Goal: Task Accomplishment & Management: Manage account settings

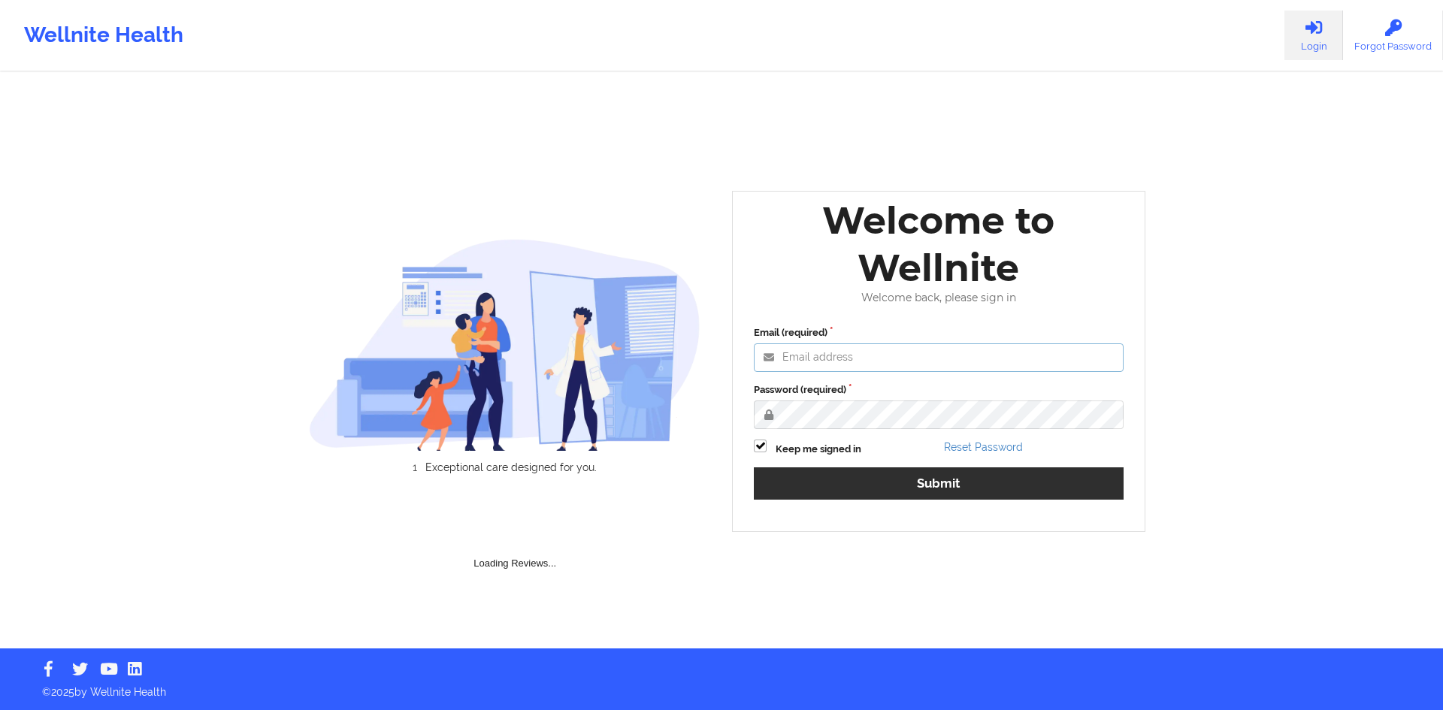
type input "[EMAIL_ADDRESS][DOMAIN_NAME]"
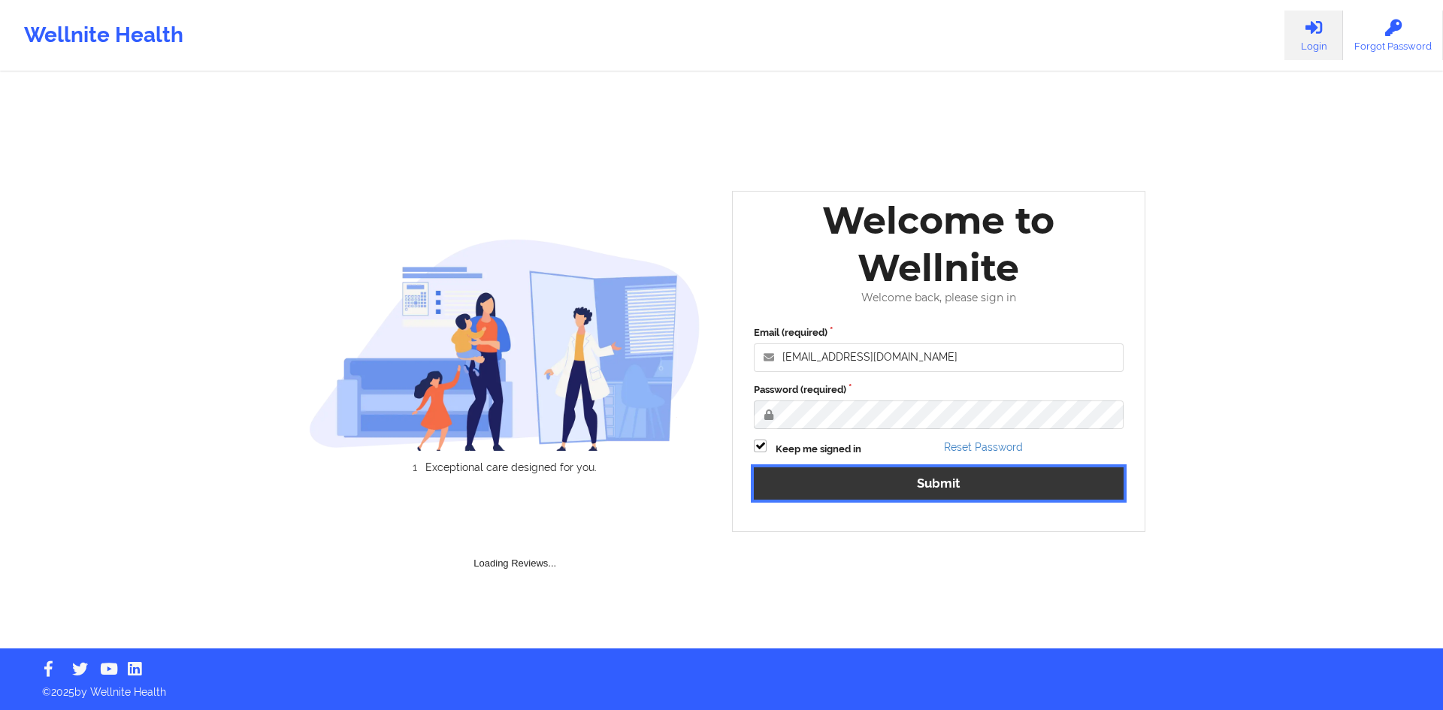
click at [991, 477] on button "Submit" at bounding box center [939, 483] width 370 height 32
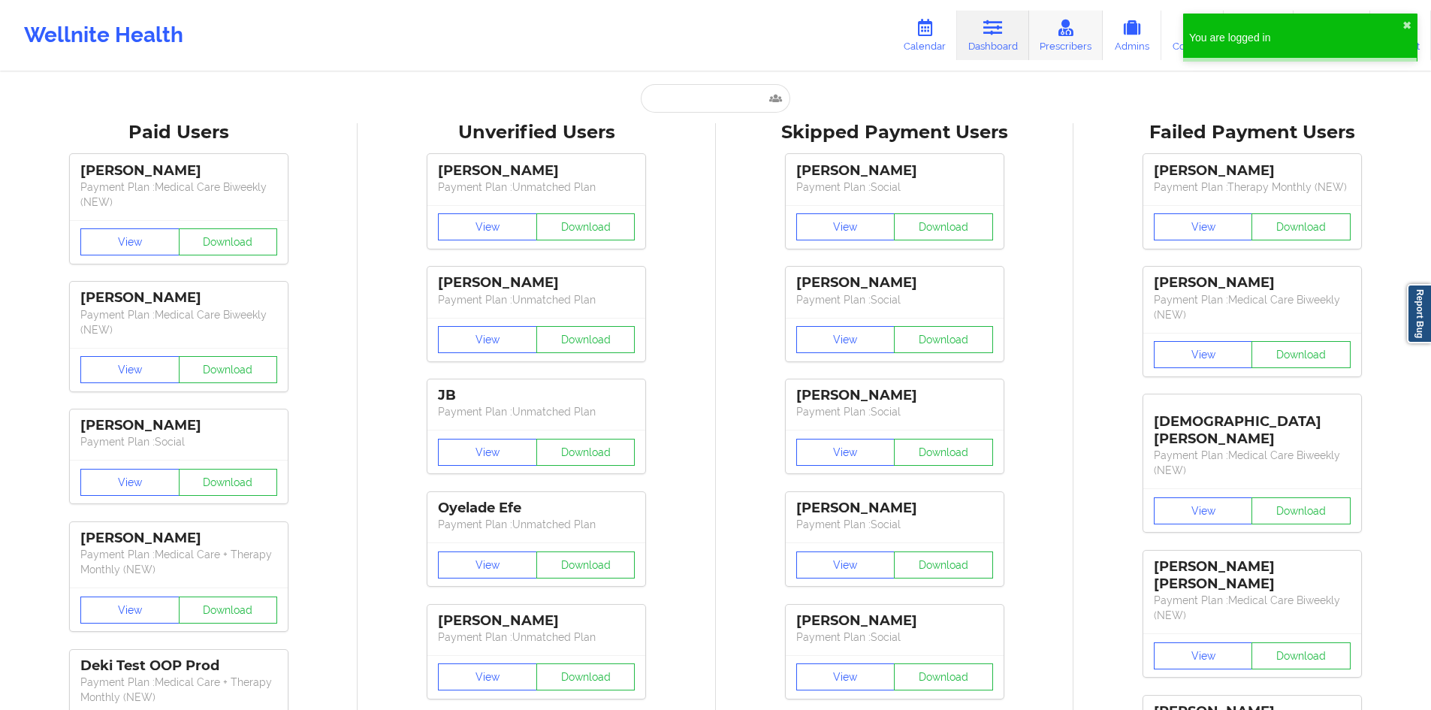
click at [1073, 53] on link "Prescribers" at bounding box center [1066, 36] width 74 height 50
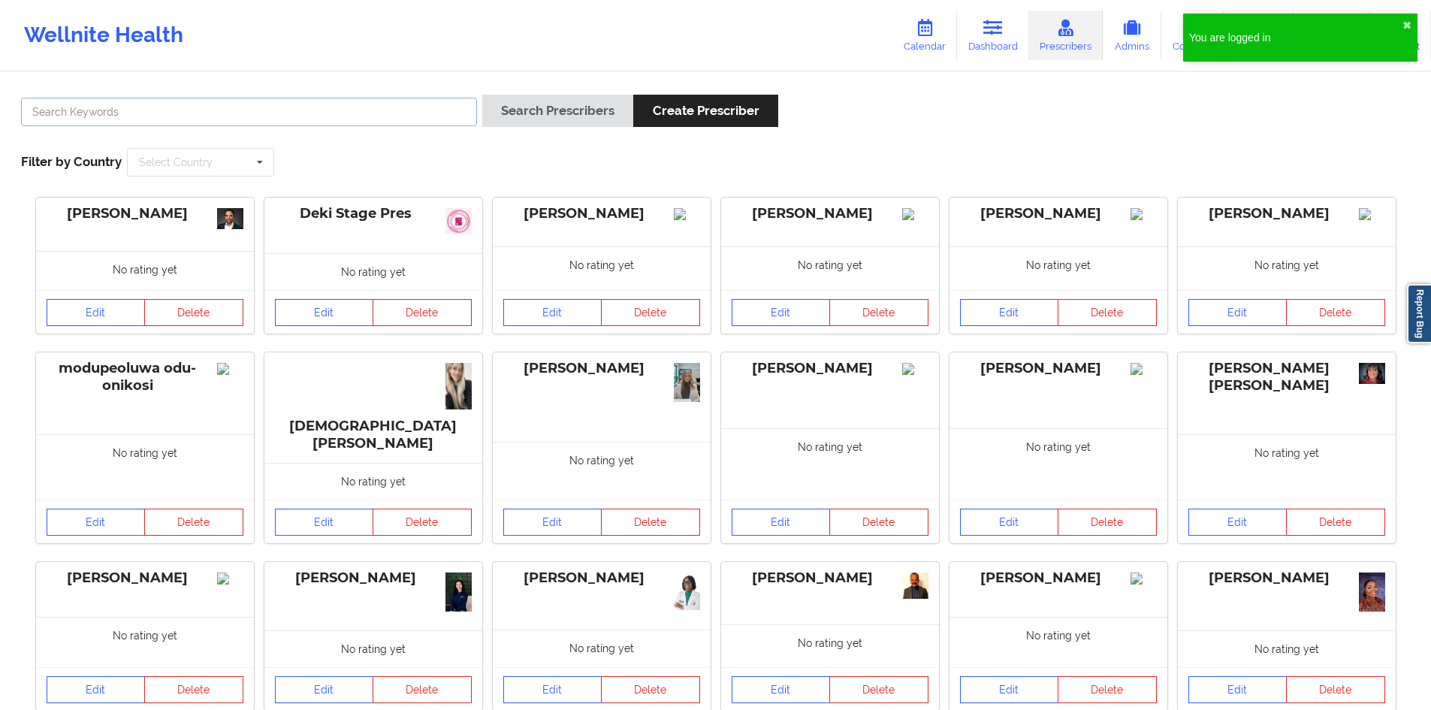
click at [338, 123] on input "text" at bounding box center [249, 112] width 456 height 29
paste input "[PERSON_NAME]"
click at [579, 115] on button "Search Prescribers" at bounding box center [557, 111] width 151 height 32
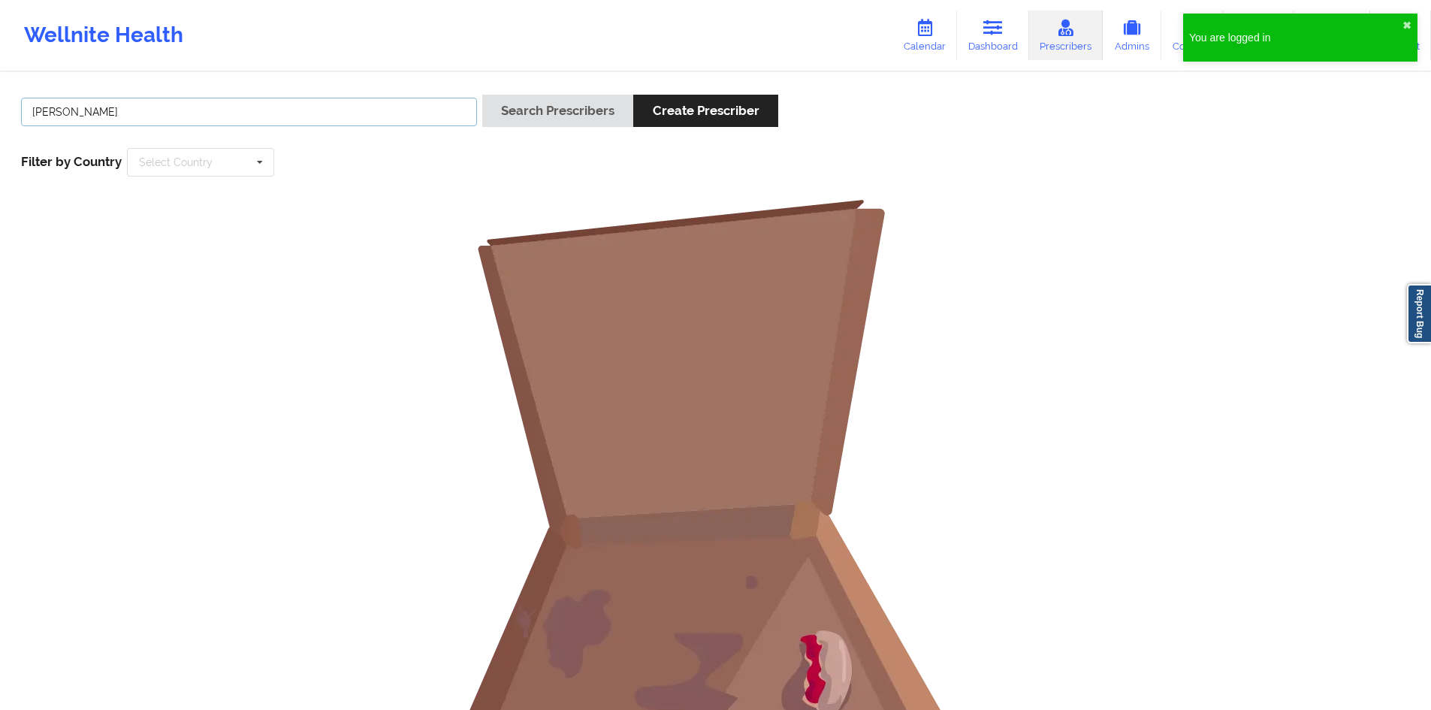
click at [411, 106] on input "[PERSON_NAME]" at bounding box center [249, 112] width 456 height 29
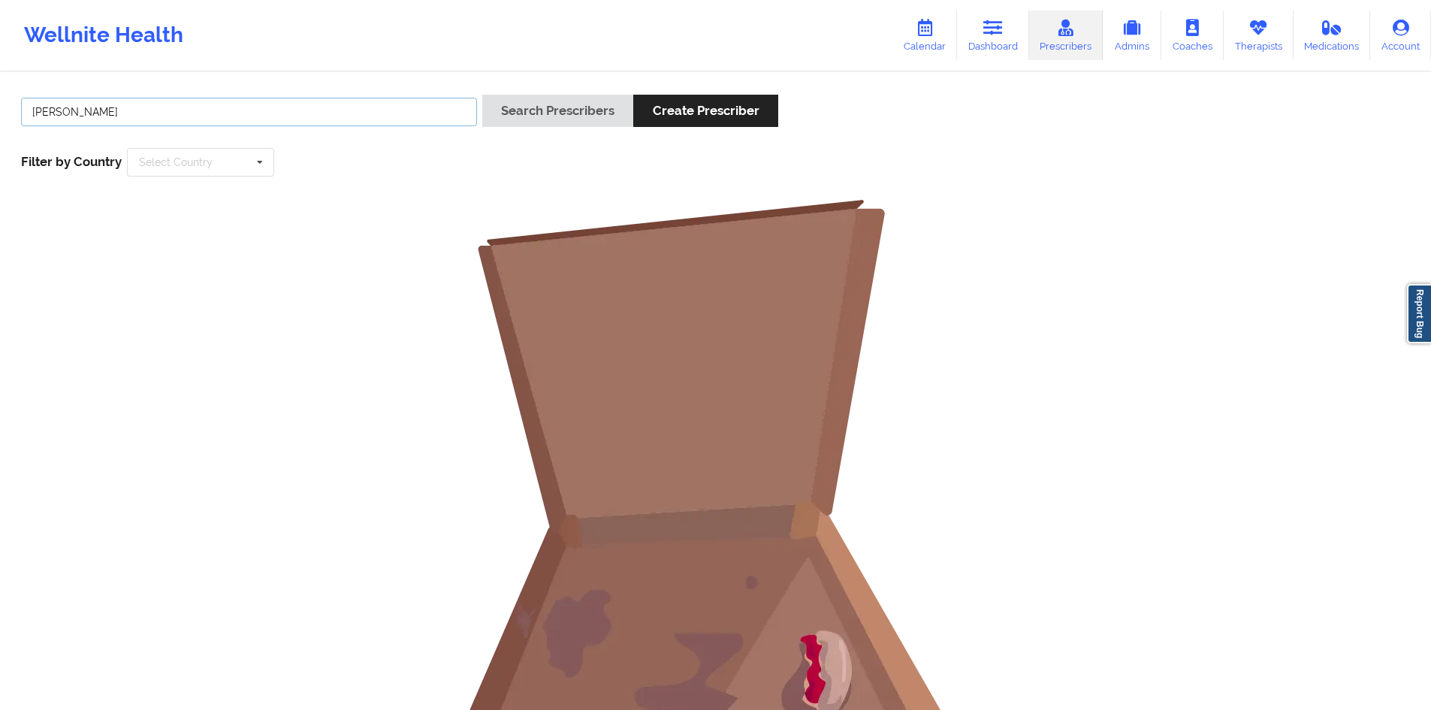
type input "[PERSON_NAME]"
click at [482, 95] on button "Search Prescribers" at bounding box center [557, 111] width 151 height 32
click at [1265, 33] on icon at bounding box center [1259, 28] width 20 height 17
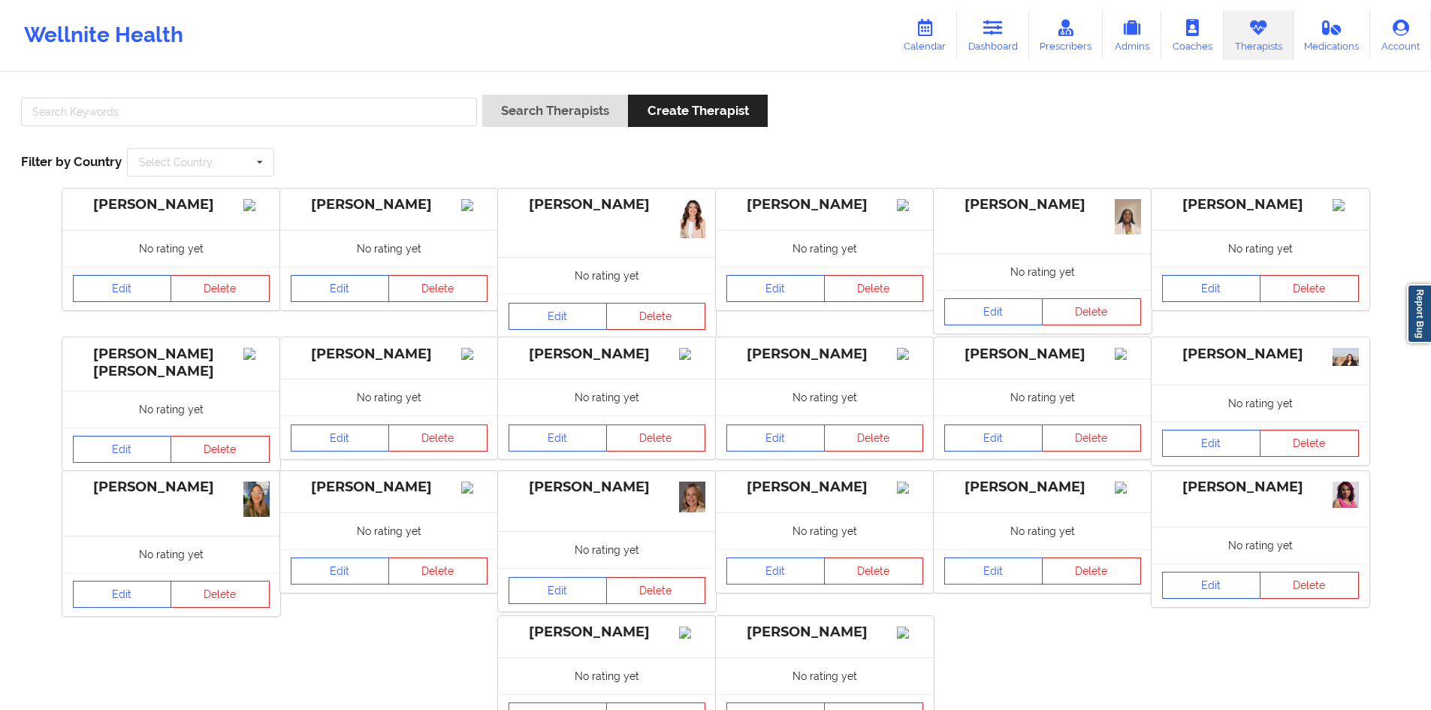
click at [262, 129] on div at bounding box center [249, 116] width 467 height 43
click at [286, 118] on input "text" at bounding box center [249, 112] width 456 height 29
paste input "[PERSON_NAME]"
click at [482, 95] on button "Search Therapists" at bounding box center [555, 111] width 146 height 32
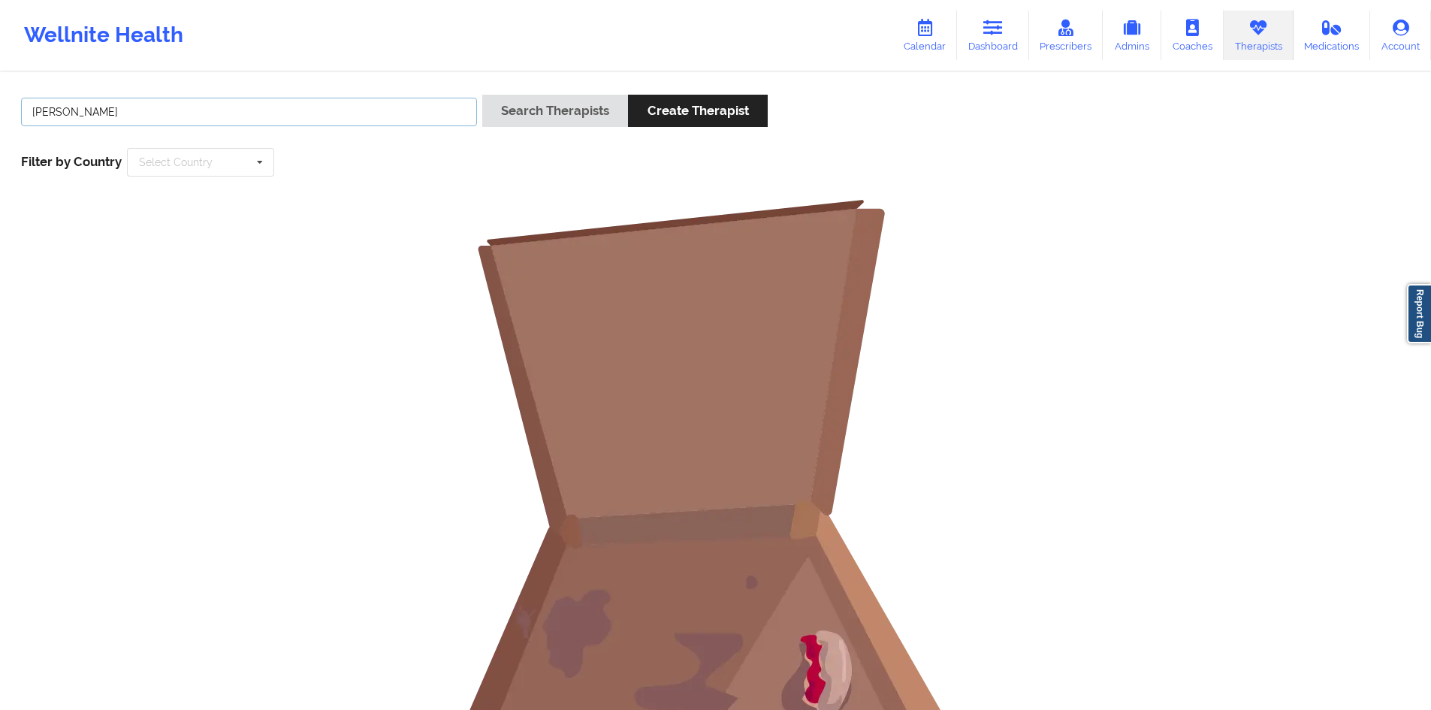
click at [84, 112] on input "[PERSON_NAME]" at bounding box center [249, 112] width 456 height 29
type input "[PERSON_NAME]"
click at [482, 95] on button "Search Therapists" at bounding box center [555, 111] width 146 height 32
click at [348, 125] on input "[PERSON_NAME]" at bounding box center [249, 112] width 456 height 29
click at [1059, 25] on icon at bounding box center [1066, 28] width 20 height 17
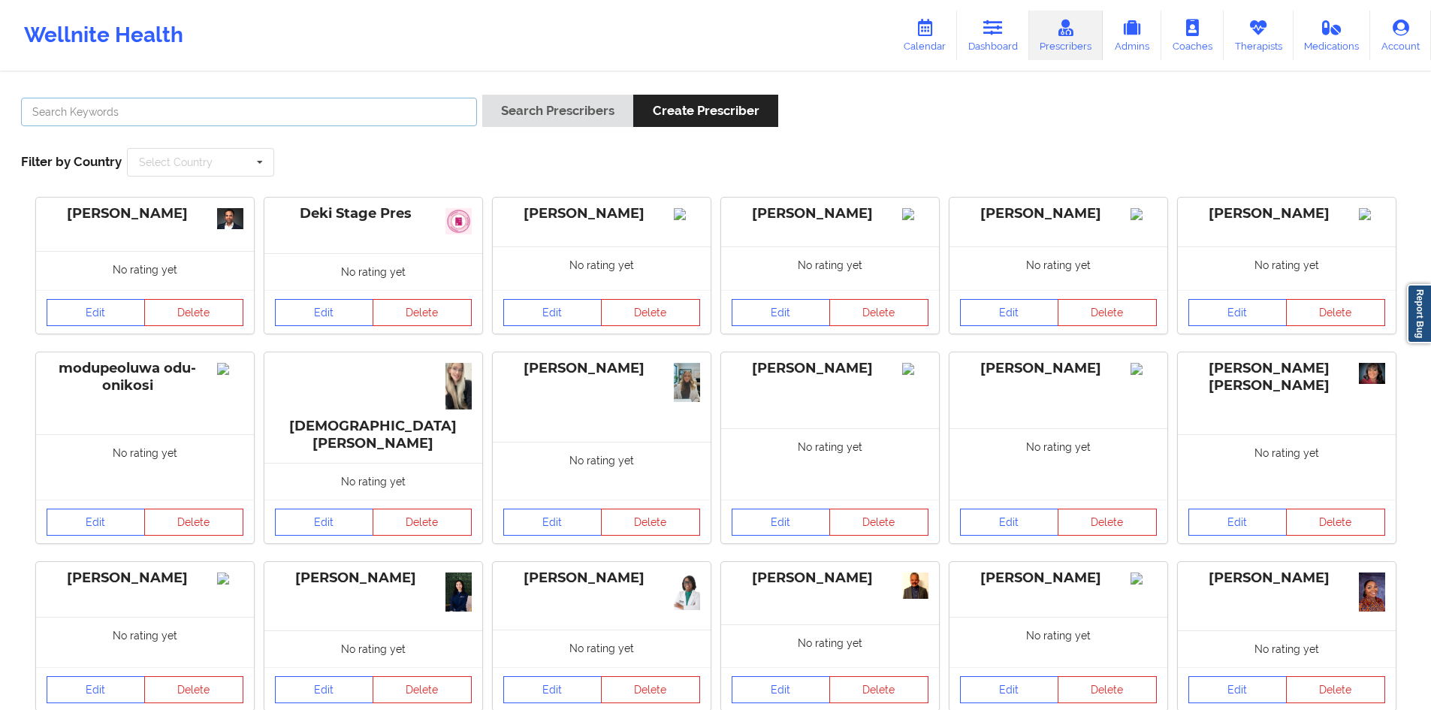
click at [260, 120] on input "text" at bounding box center [249, 112] width 456 height 29
paste input "[PERSON_NAME]"
click at [482, 95] on button "Search Prescribers" at bounding box center [557, 111] width 151 height 32
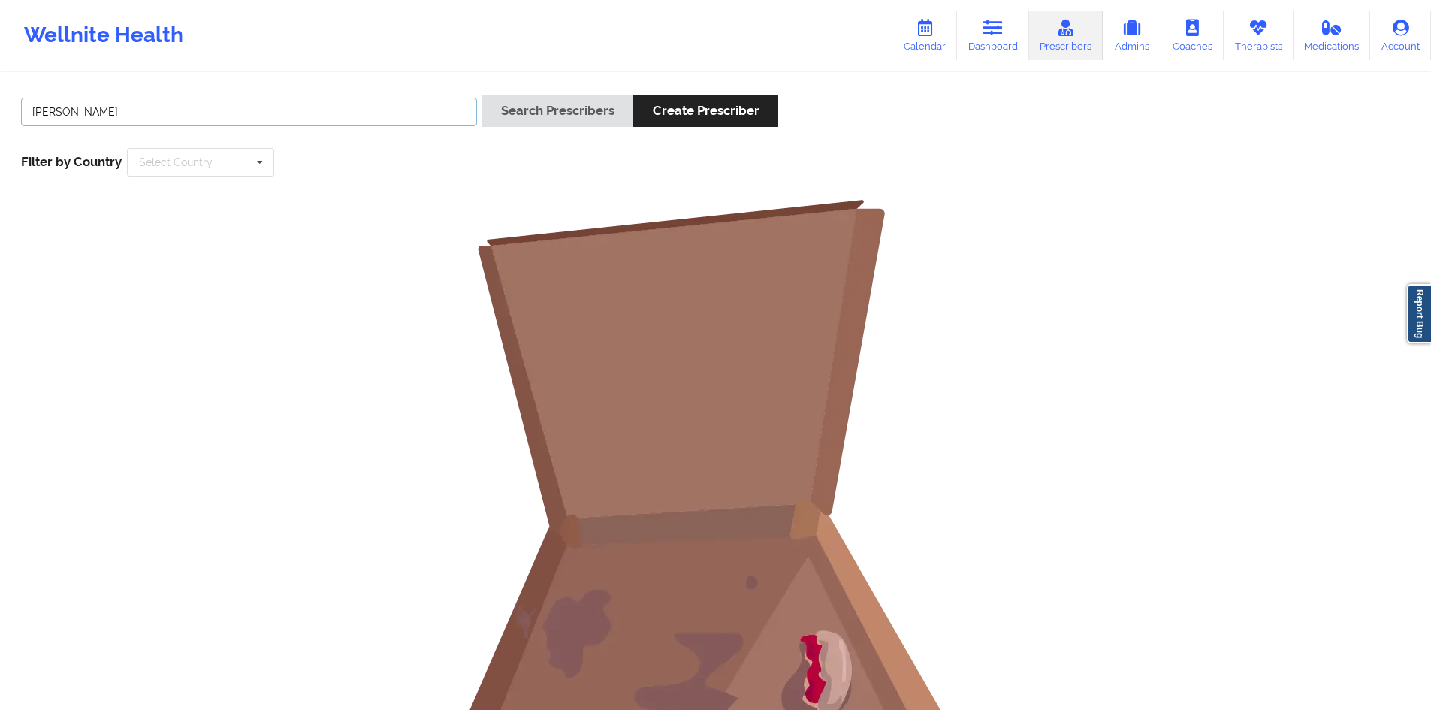
click at [88, 115] on input "[PERSON_NAME]" at bounding box center [249, 112] width 456 height 29
type input "[PERSON_NAME]"
click at [482, 95] on button "Search Prescribers" at bounding box center [557, 111] width 151 height 32
click at [1243, 35] on link "Therapists" at bounding box center [1259, 36] width 70 height 50
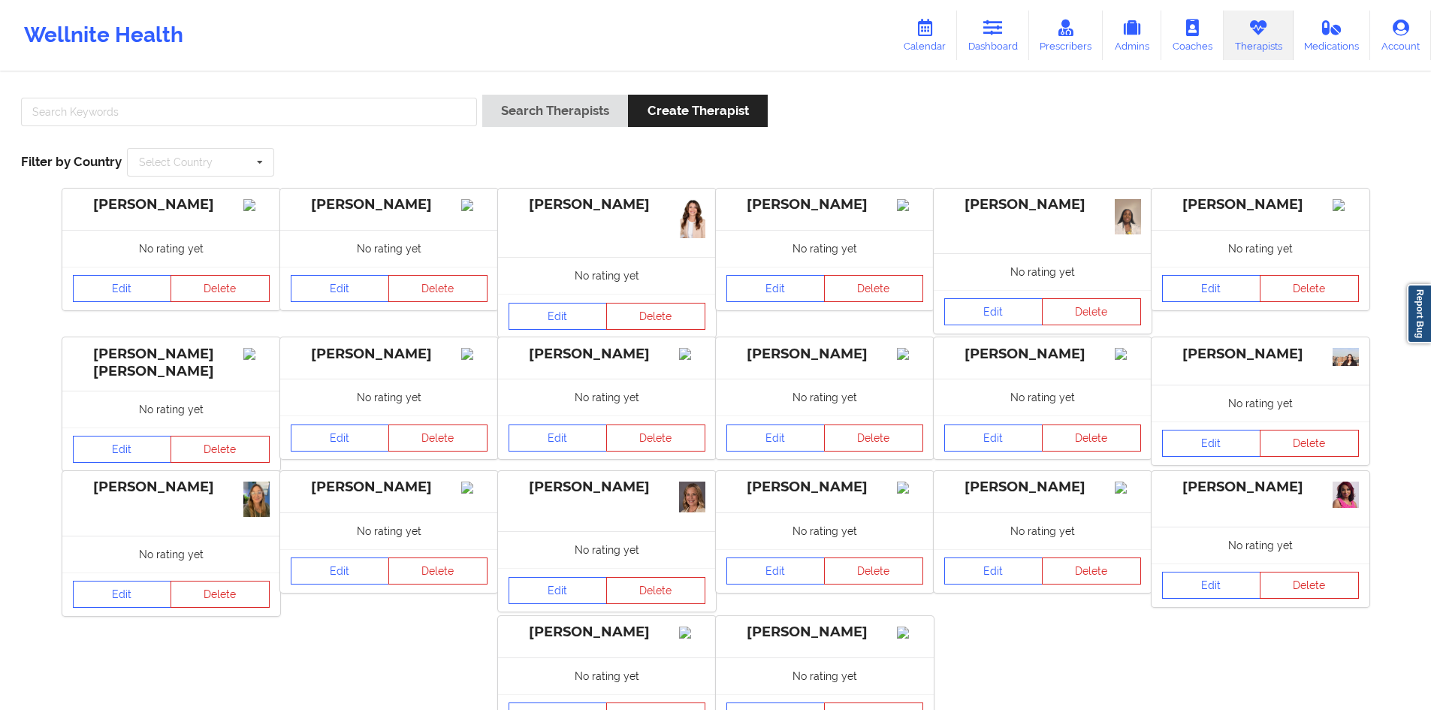
click at [189, 89] on div "Search Therapists Create Therapist Filter by Country Select Country [GEOGRAPHIC…" at bounding box center [716, 135] width 1410 height 103
click at [189, 98] on input "text" at bounding box center [249, 112] width 456 height 29
type input "[PERSON_NAME]"
click at [482, 95] on button "Search Therapists" at bounding box center [555, 111] width 146 height 32
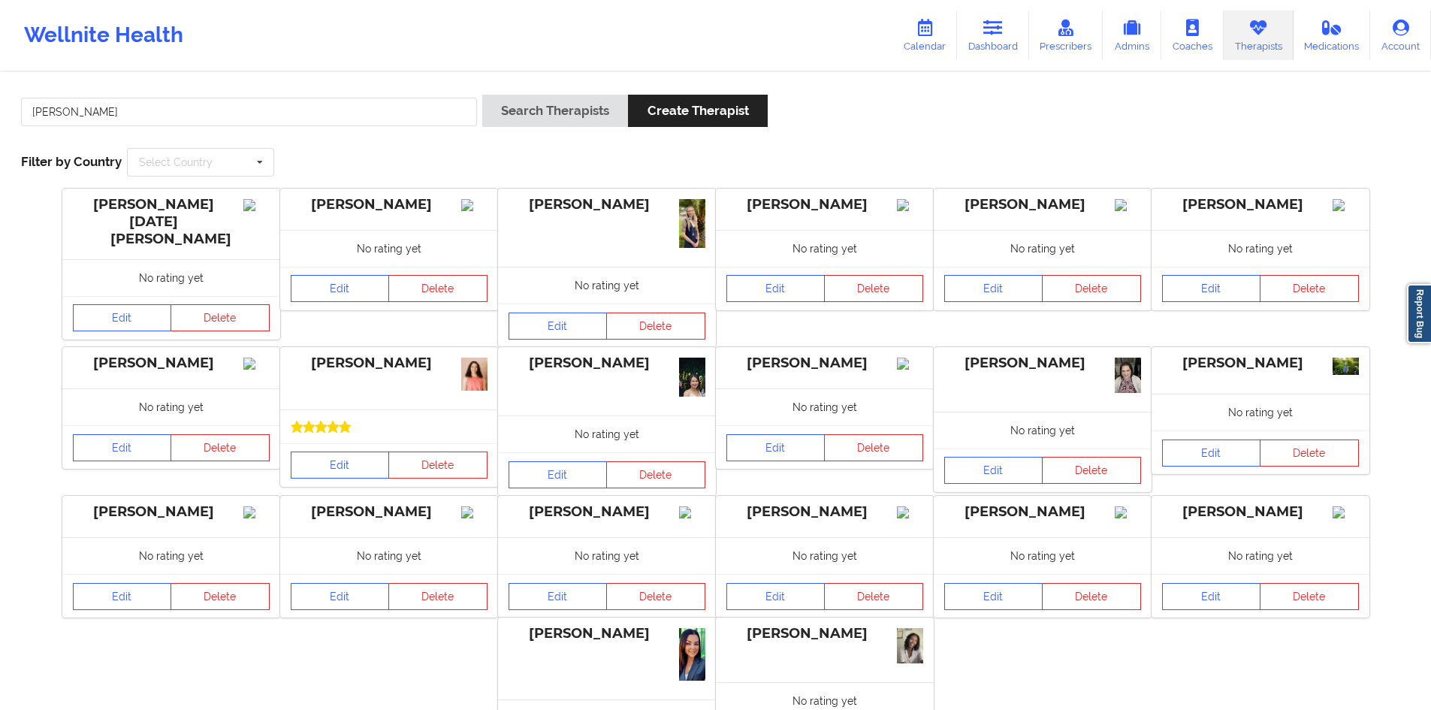
click at [563, 153] on div "[PERSON_NAME] Search Therapists Create Therapist Filter by Country Select Count…" at bounding box center [716, 135] width 1410 height 103
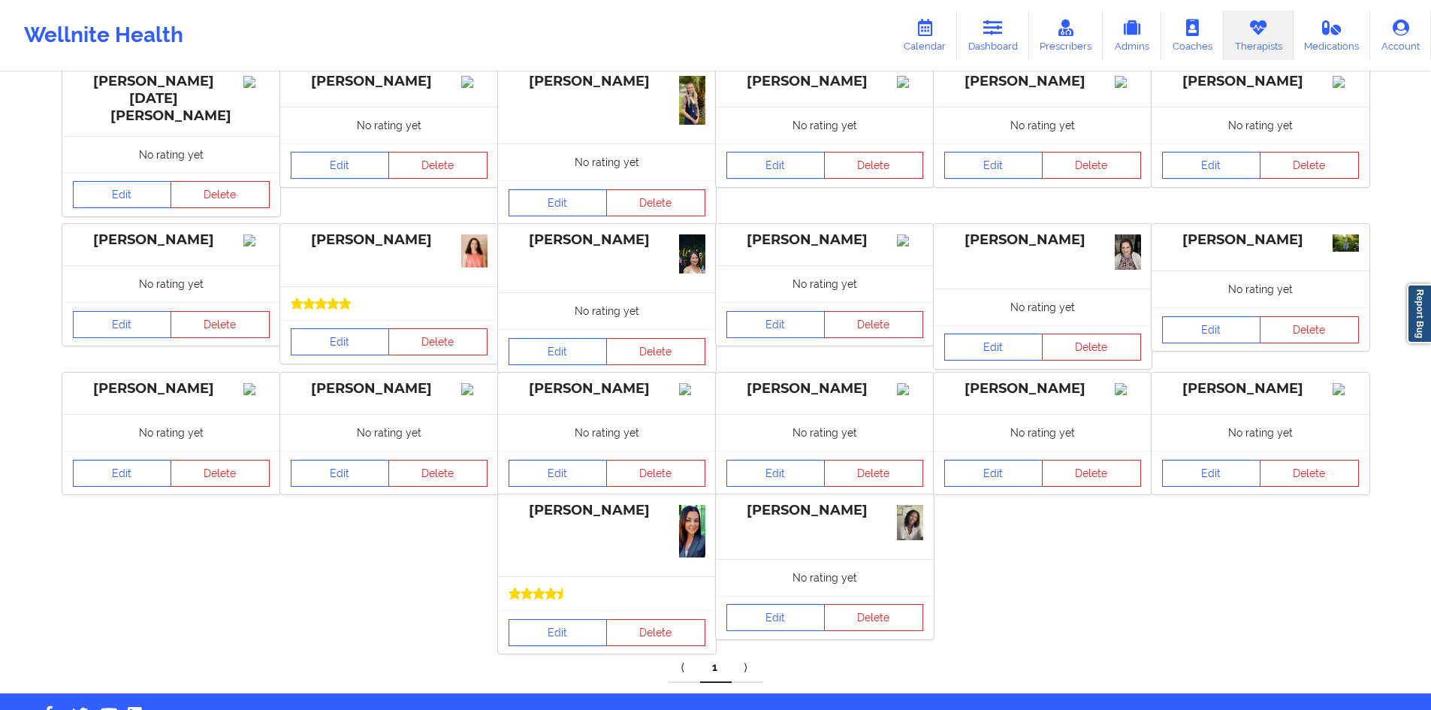
scroll to position [150, 0]
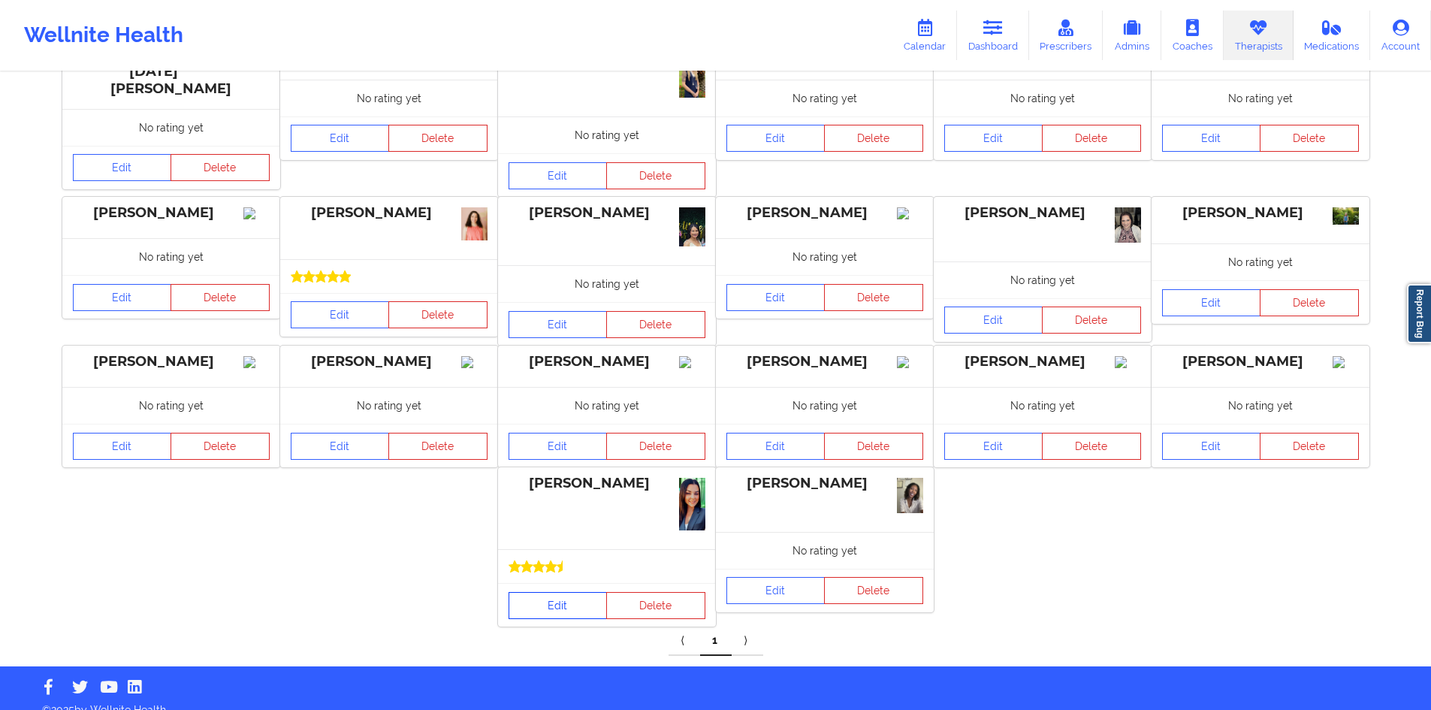
click at [564, 619] on link "Edit" at bounding box center [558, 605] width 99 height 27
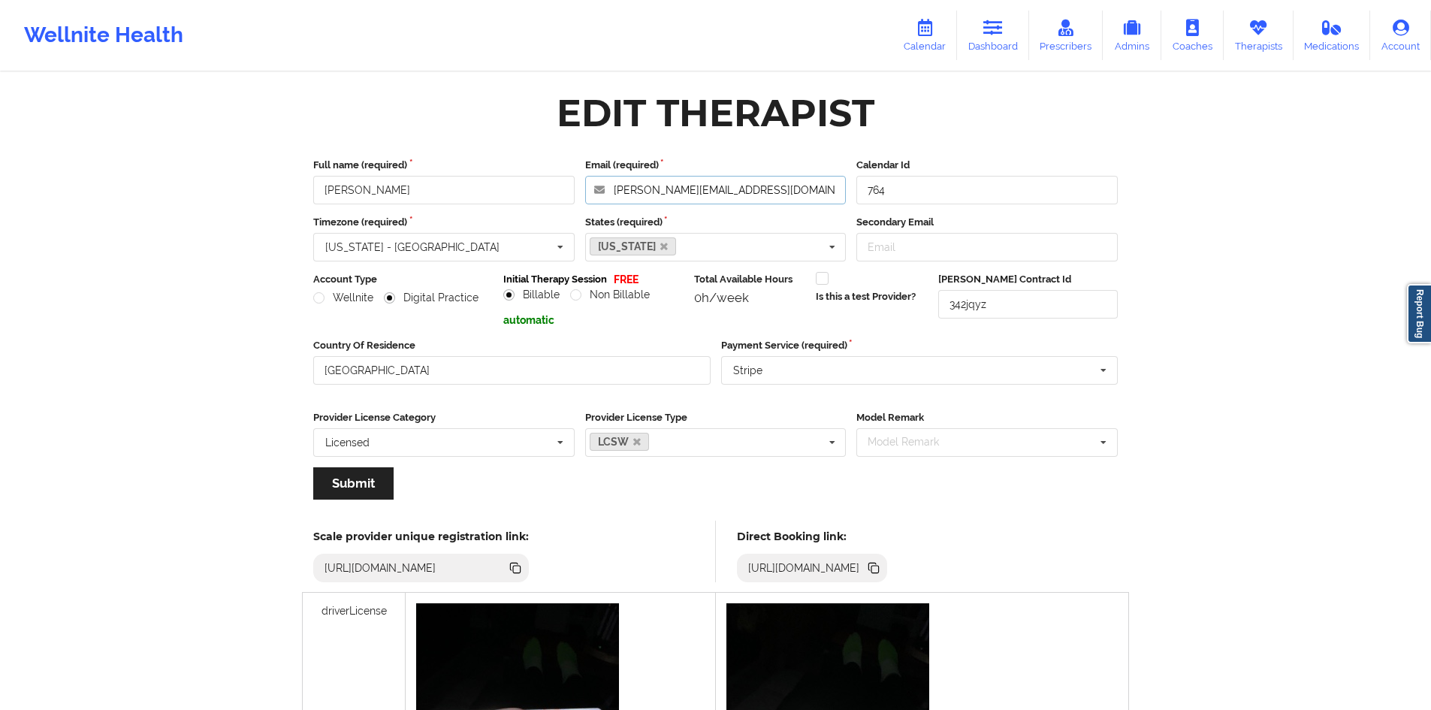
drag, startPoint x: 765, startPoint y: 194, endPoint x: 604, endPoint y: 198, distance: 160.8
click at [604, 198] on input "[PERSON_NAME][EMAIL_ADDRESS][DOMAIN_NAME]" at bounding box center [715, 190] width 261 height 29
click at [532, 128] on div "Edit Therapist" at bounding box center [716, 112] width 826 height 47
drag, startPoint x: 615, startPoint y: 189, endPoint x: 748, endPoint y: 187, distance: 133.8
click at [748, 187] on input "[PERSON_NAME][EMAIL_ADDRESS][DOMAIN_NAME]" at bounding box center [715, 190] width 261 height 29
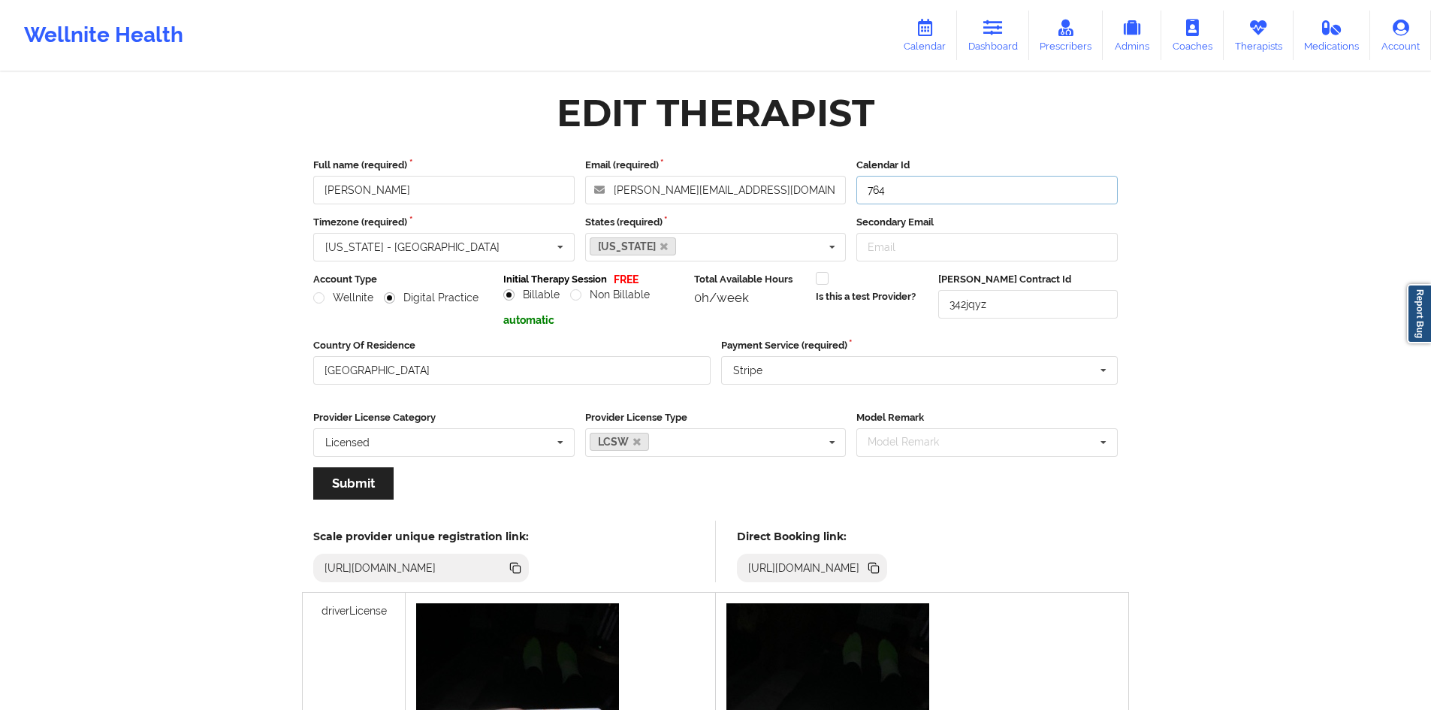
click at [920, 194] on input "764" at bounding box center [987, 190] width 261 height 29
click at [914, 197] on input "764" at bounding box center [987, 190] width 261 height 29
click at [424, 82] on div "Edit Therapist Full name (required) [PERSON_NAME] Email (required) [EMAIL_ADDRE…" at bounding box center [716, 641] width 868 height 1134
